Goal: Transaction & Acquisition: Purchase product/service

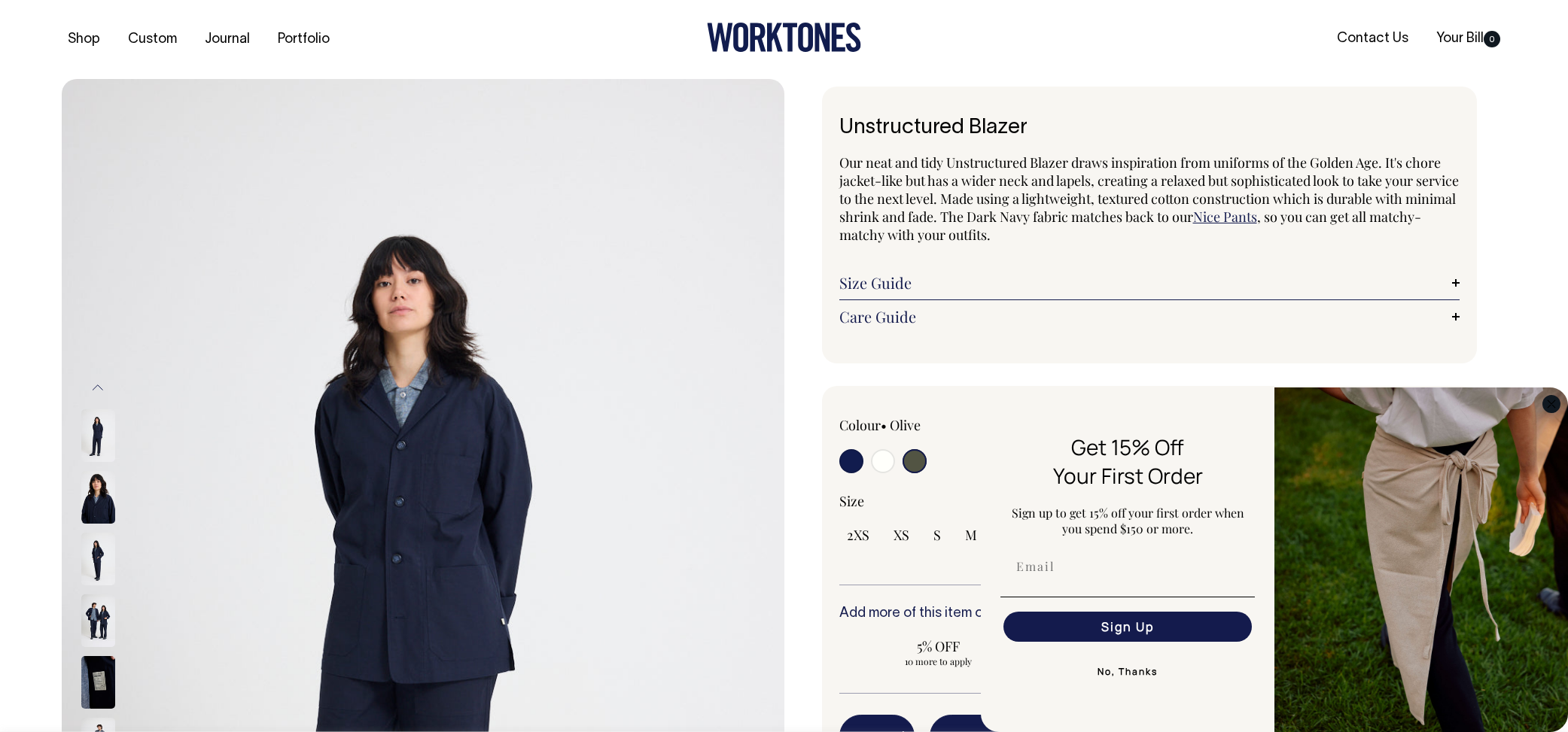
click at [1548, 402] on circle "Close dialog" at bounding box center [1551, 403] width 18 height 18
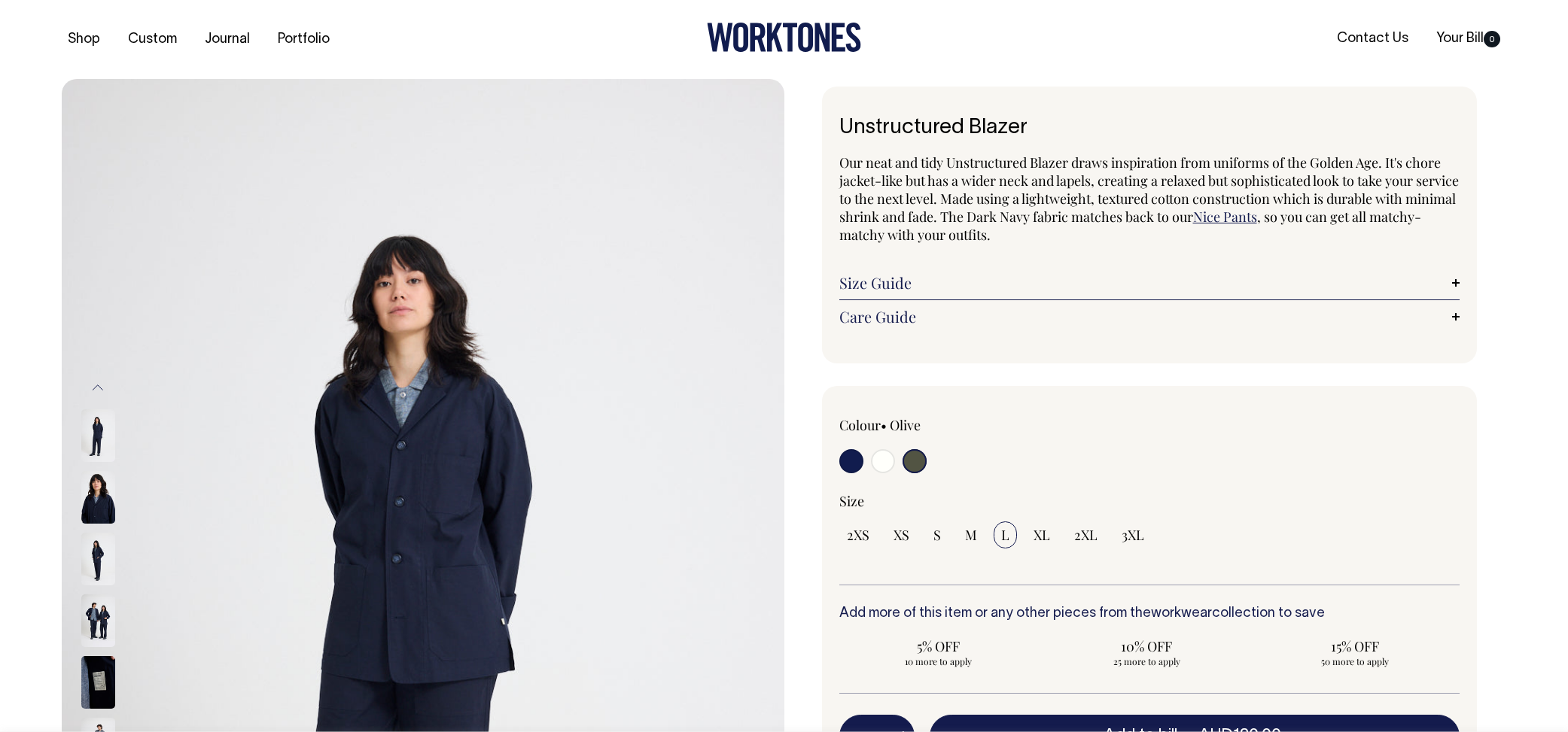
click at [872, 460] on input "radio" at bounding box center [883, 462] width 24 height 24
radio input "true"
select select "Off-White"
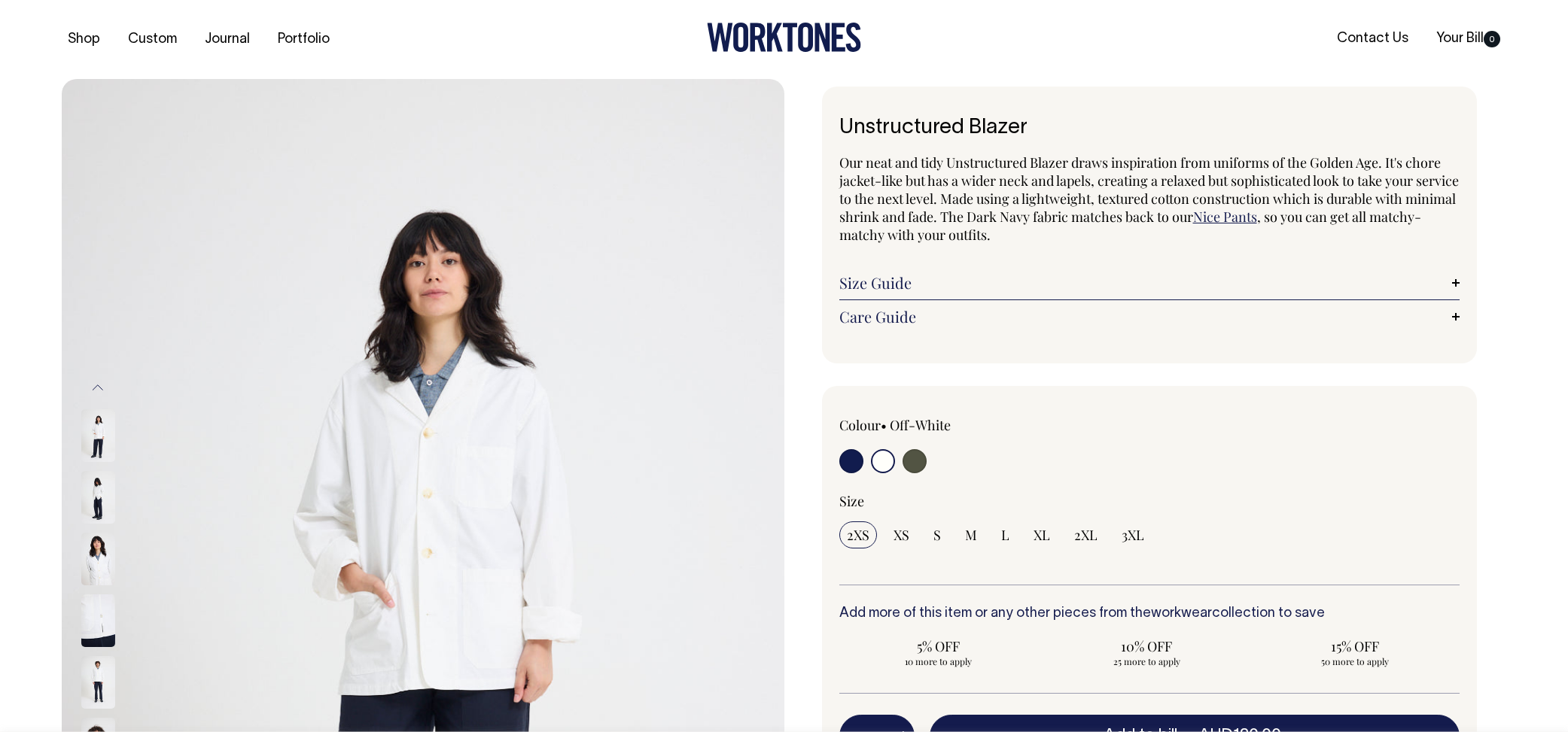
click at [849, 461] on input "radio" at bounding box center [852, 462] width 24 height 24
radio input "true"
select select "Dark Navy"
